Goal: Task Accomplishment & Management: Use online tool/utility

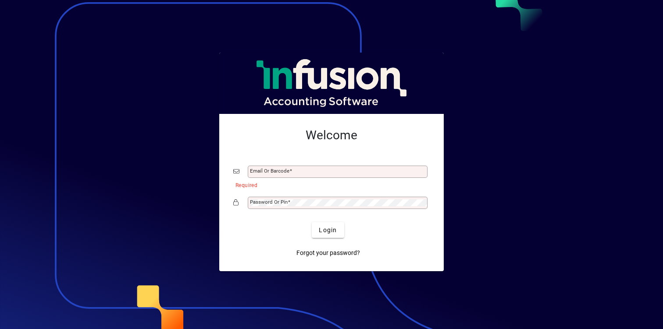
type input "**********"
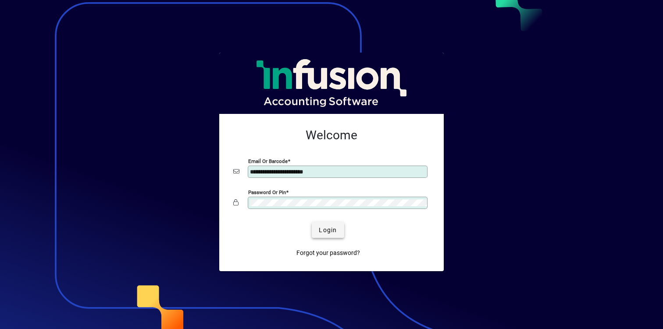
click at [336, 228] on span "Login" at bounding box center [328, 230] width 18 height 9
